Goal: Task Accomplishment & Management: Manage account settings

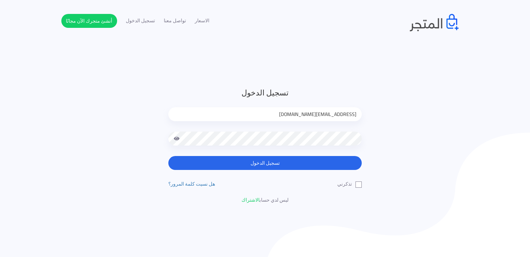
click at [247, 163] on button "تسجيل الدخول" at bounding box center [264, 163] width 193 height 14
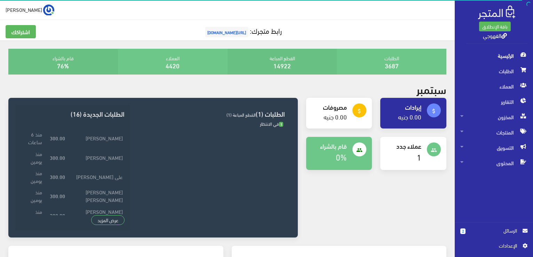
click at [478, 229] on span "الرسائل" at bounding box center [494, 231] width 46 height 8
click at [494, 68] on span "الطلبات" at bounding box center [494, 70] width 67 height 15
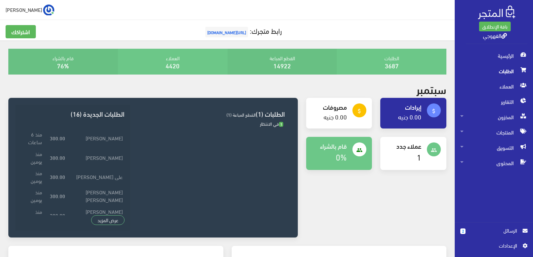
click at [494, 68] on span "الطلبات" at bounding box center [494, 70] width 67 height 15
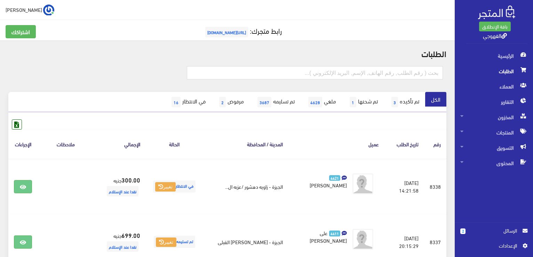
drag, startPoint x: 277, startPoint y: 123, endPoint x: 276, endPoint y: 118, distance: 5.0
click at [219, 104] on span "2" at bounding box center [222, 102] width 7 height 10
click at [174, 105] on link "في الانتظار 16" at bounding box center [188, 102] width 48 height 20
